Goal: Task Accomplishment & Management: Use online tool/utility

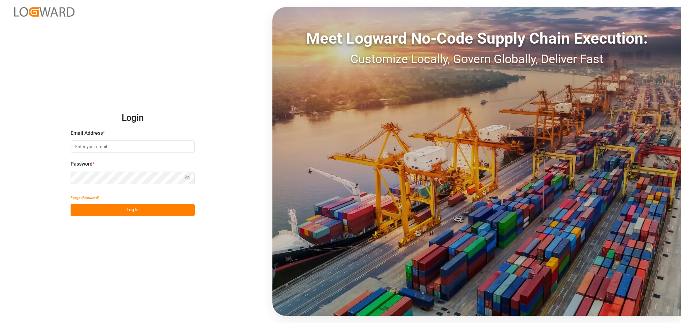
click at [168, 141] on input at bounding box center [133, 146] width 124 height 12
type input "[PERSON_NAME][EMAIL_ADDRESS][PERSON_NAME][DOMAIN_NAME]"
click at [162, 216] on div "Login Email Address * [PERSON_NAME][EMAIL_ADDRESS][PERSON_NAME][DOMAIN_NAME] Pa…" at bounding box center [340, 161] width 681 height 323
click at [162, 213] on button "Log In" at bounding box center [133, 210] width 124 height 12
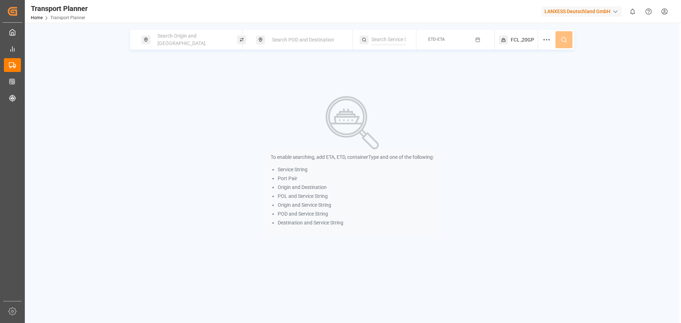
click at [167, 45] on div "Search Origin and [GEOGRAPHIC_DATA]" at bounding box center [191, 39] width 77 height 21
click at [184, 91] on input at bounding box center [185, 96] width 71 height 11
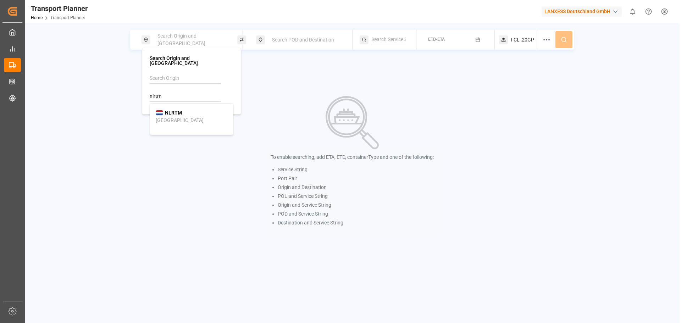
click at [178, 117] on div "[GEOGRAPHIC_DATA]" at bounding box center [180, 120] width 48 height 7
type input "NLRTM"
click at [279, 45] on div "Search POD and Destination" at bounding box center [306, 39] width 77 height 13
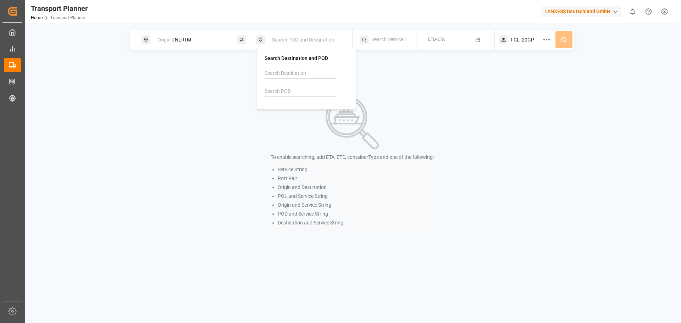
click at [289, 89] on input at bounding box center [299, 91] width 71 height 11
click at [277, 87] on input at bounding box center [299, 91] width 71 height 11
drag, startPoint x: 313, startPoint y: 113, endPoint x: 363, endPoint y: 77, distance: 62.0
click at [313, 113] on div "[PERSON_NAME]" at bounding box center [306, 111] width 72 height 15
type input "INMUN"
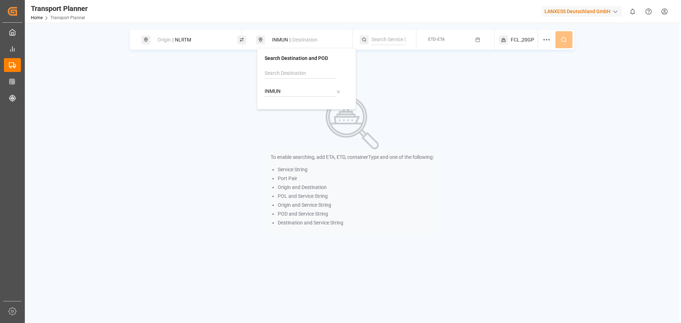
click at [438, 41] on span "ETD-ETA" at bounding box center [436, 39] width 17 height 5
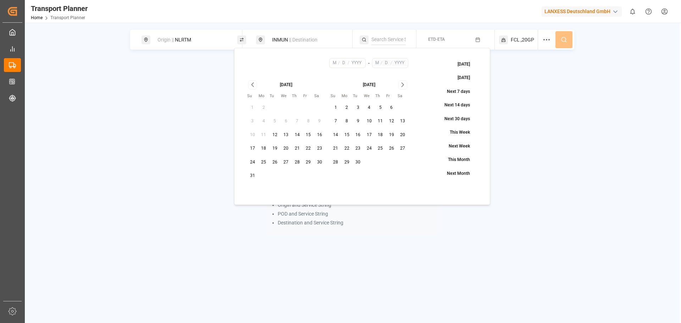
click at [358, 134] on button "16" at bounding box center [357, 134] width 11 height 11
type input "9"
type input "16"
type input "2025"
click at [403, 86] on icon "Go to next month" at bounding box center [402, 85] width 2 height 4
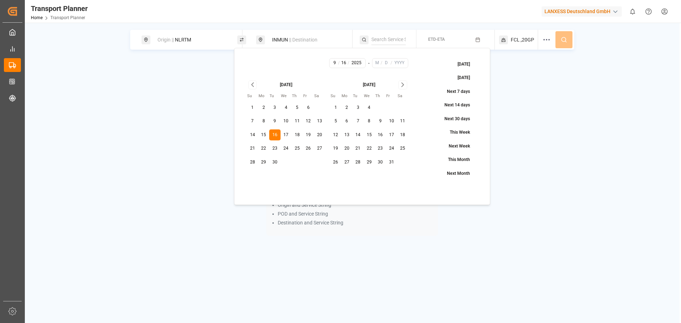
click at [403, 86] on icon "Go to next month" at bounding box center [402, 85] width 2 height 4
drag, startPoint x: 336, startPoint y: 175, endPoint x: 341, endPoint y: 171, distance: 6.8
click at [337, 174] on button "30" at bounding box center [335, 175] width 11 height 11
type input "11"
type input "30"
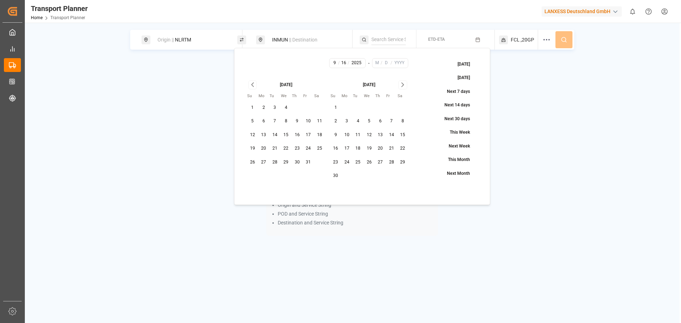
type input "2025"
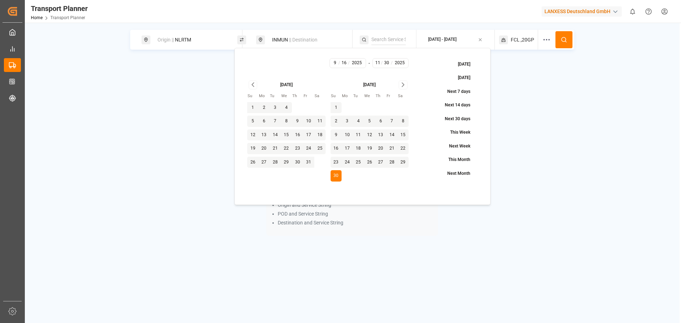
click at [563, 39] on icon at bounding box center [563, 40] width 6 height 6
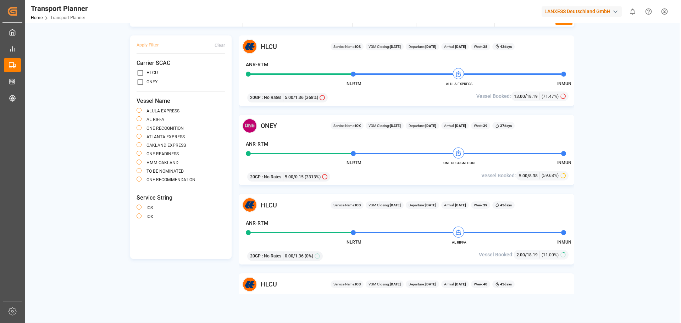
scroll to position [35, 0]
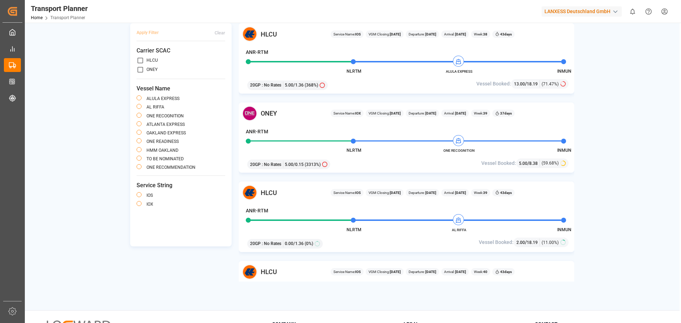
click at [604, 151] on div "Origin || NLRTM INMUN || Destination [DATE] - [DATE] FCL ,20GP Apply Filter Cle…" at bounding box center [352, 137] width 654 height 287
